Goal: Task Accomplishment & Management: Manage account settings

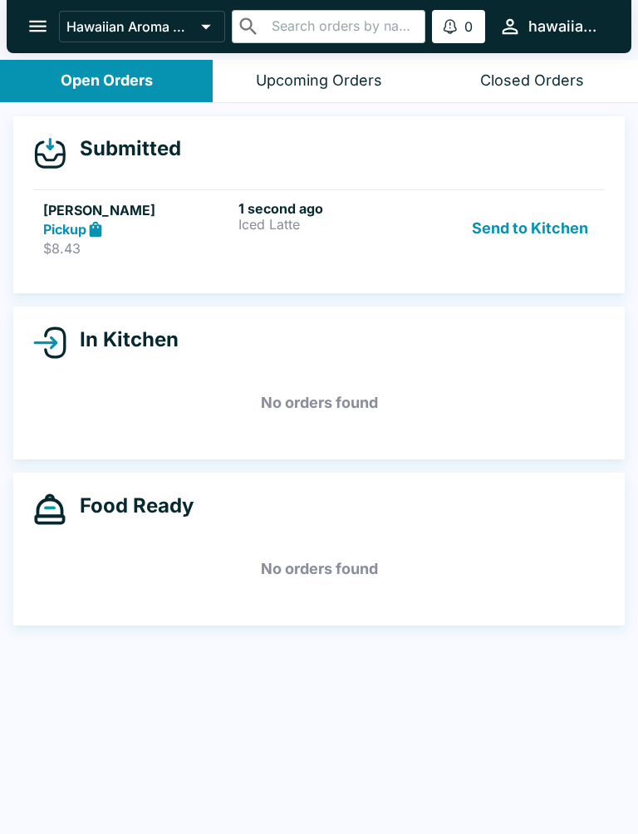
click at [540, 223] on button "Send to Kitchen" at bounding box center [530, 228] width 130 height 57
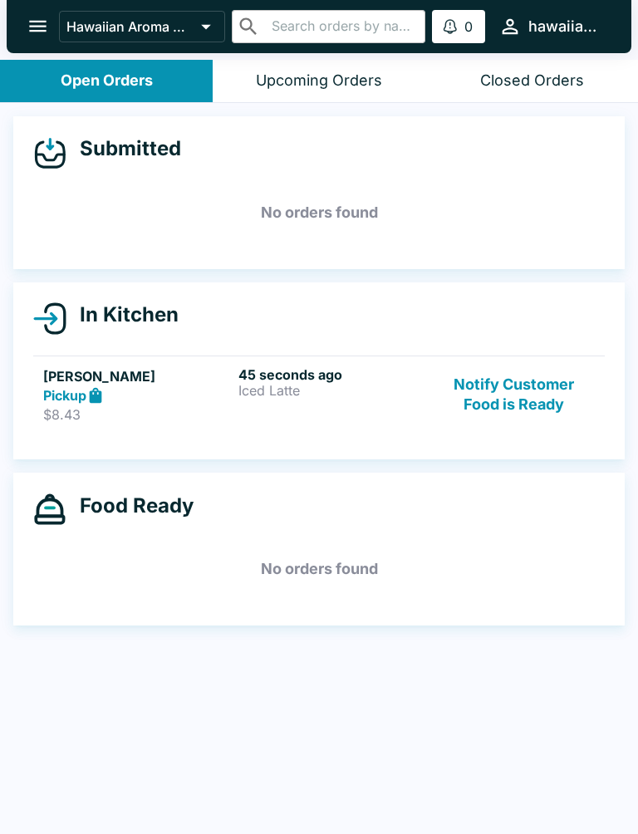
click at [355, 418] on div "45 seconds ago Iced Latte" at bounding box center [332, 394] width 189 height 57
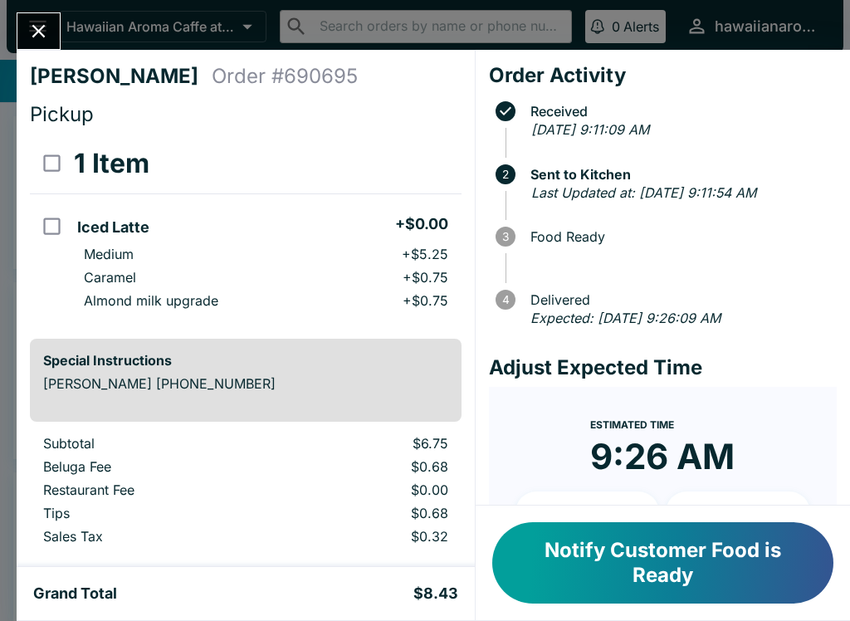
click at [60, 17] on div at bounding box center [39, 30] width 44 height 37
click at [44, 7] on div "[PERSON_NAME] Order # 690695 Pickup 1 Item Iced Latte + $0.00 Medium + $5.25 Ca…" at bounding box center [425, 310] width 850 height 621
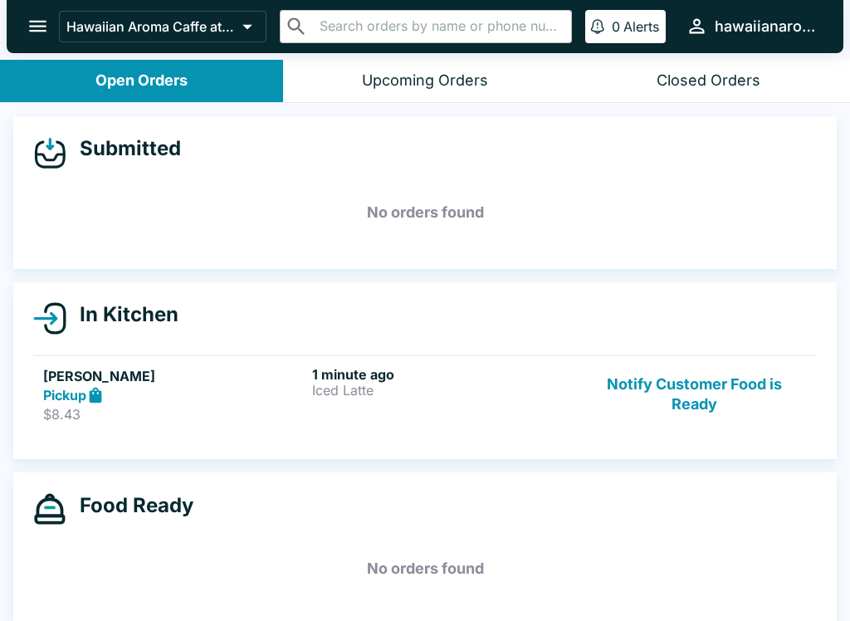
click at [497, 409] on div "1 minute ago Iced Latte" at bounding box center [443, 394] width 262 height 57
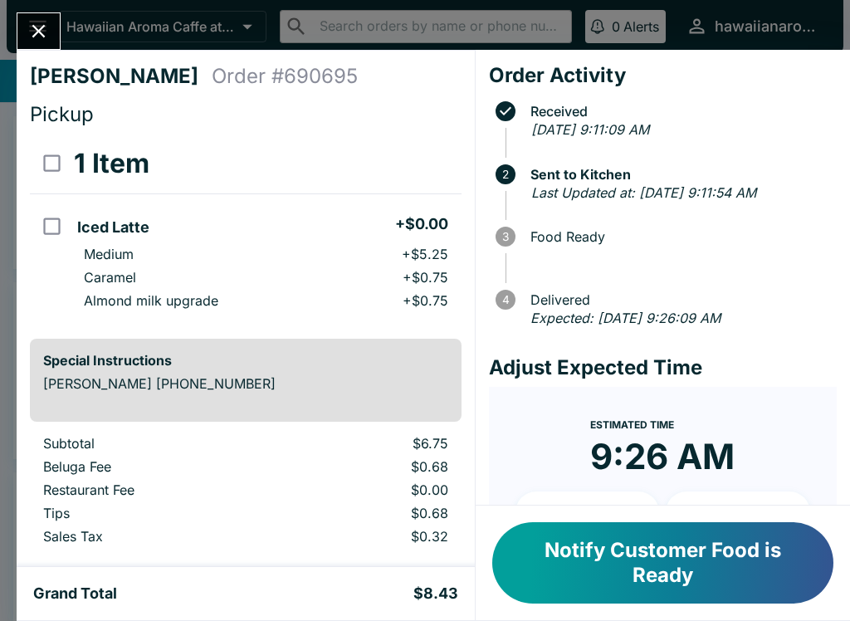
click at [42, 10] on div "[PERSON_NAME] Order # 690695 Pickup 1 Item Iced Latte + $0.00 Medium + $5.25 Ca…" at bounding box center [425, 310] width 850 height 621
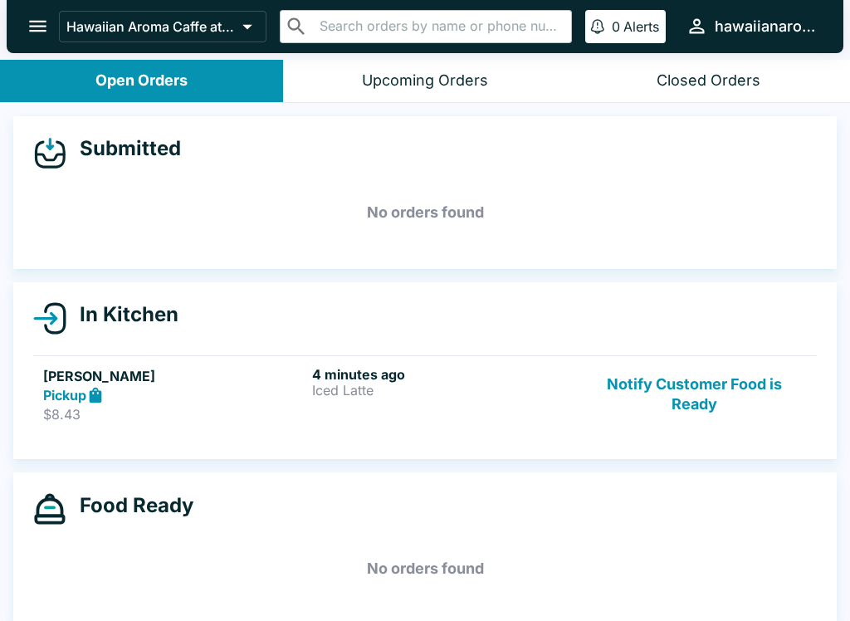
click at [709, 392] on button "Notify Customer Food is Ready" at bounding box center [694, 394] width 225 height 57
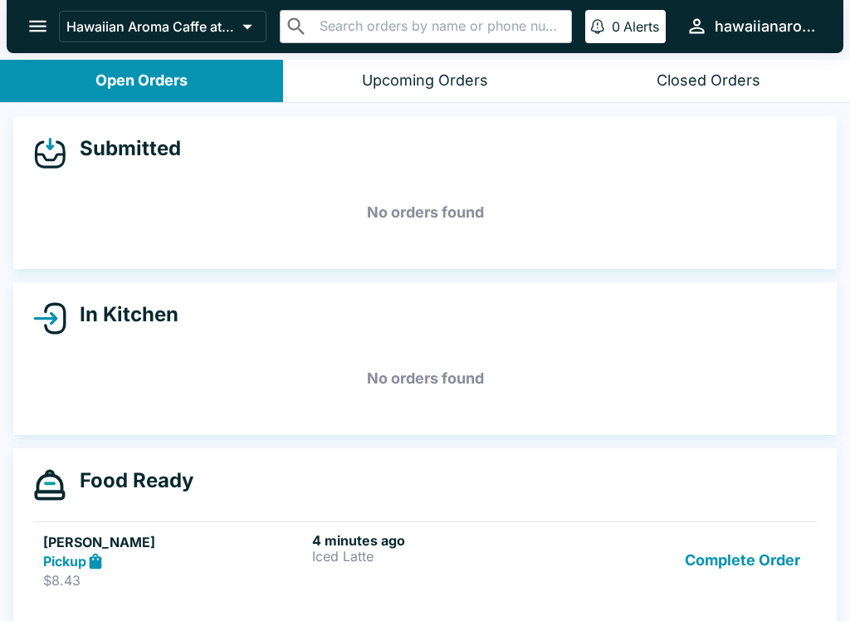
click at [713, 571] on button "Complete Order" at bounding box center [743, 560] width 129 height 57
